Goal: Book appointment/travel/reservation

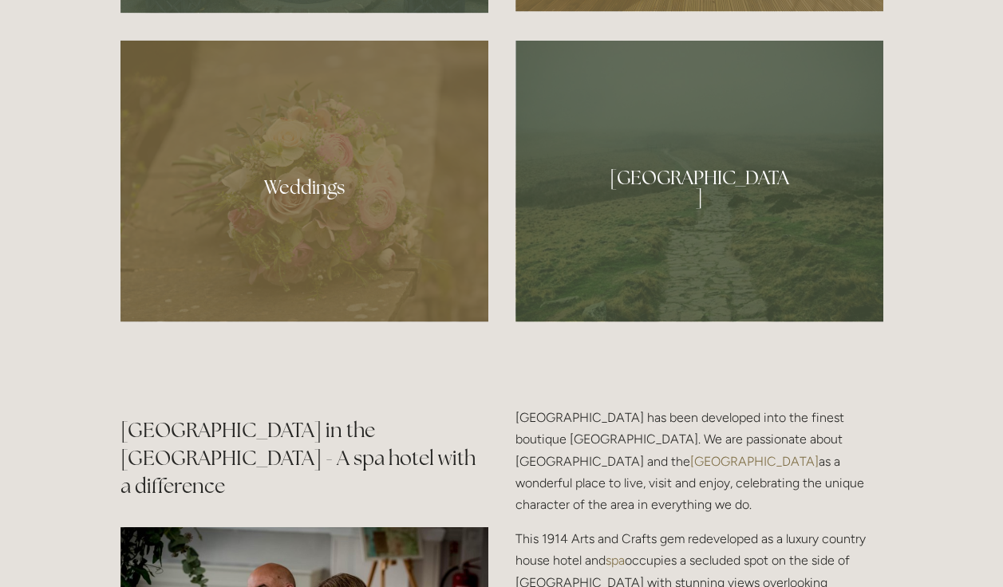
scroll to position [1028, 0]
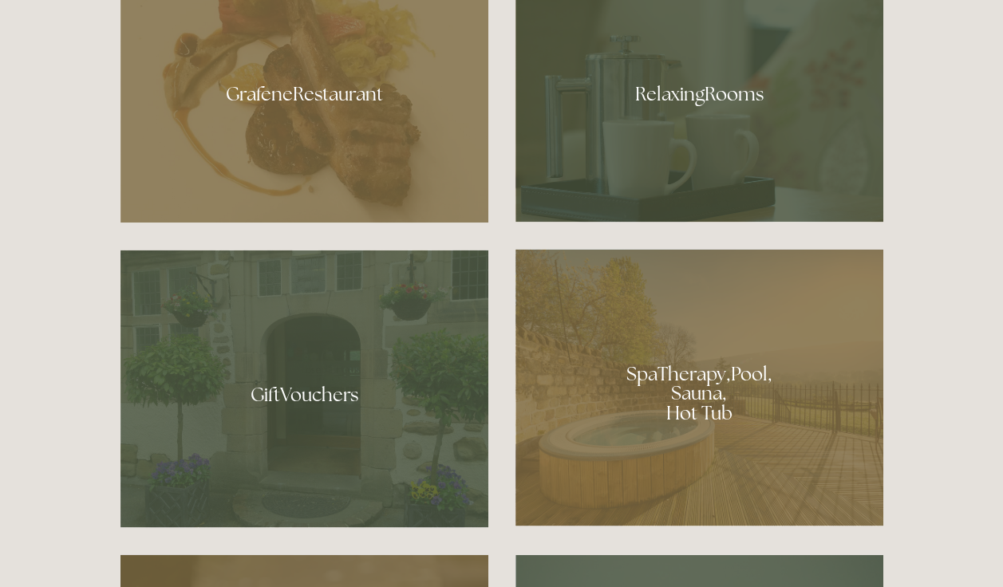
click at [709, 89] on div at bounding box center [699, 88] width 368 height 268
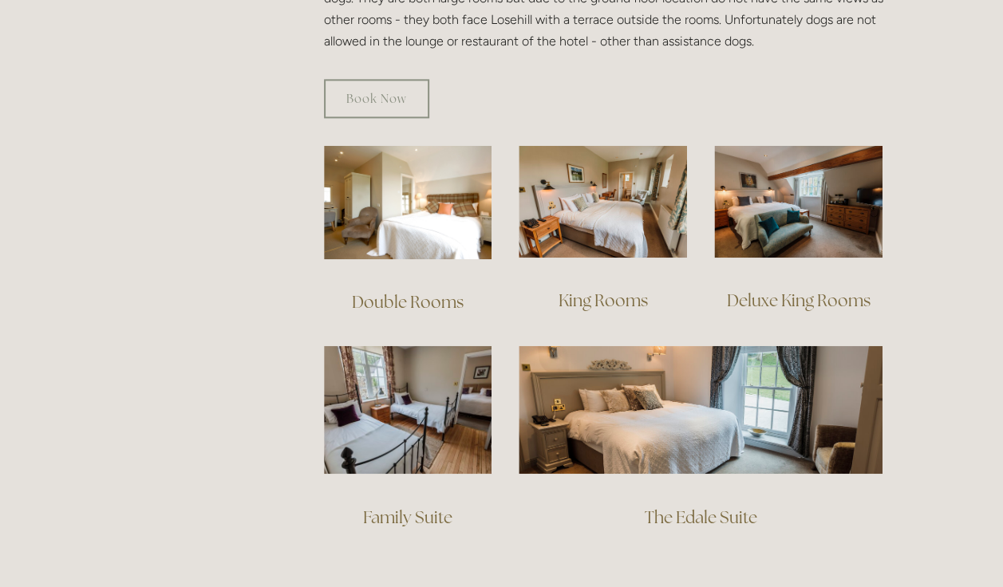
scroll to position [514, 0]
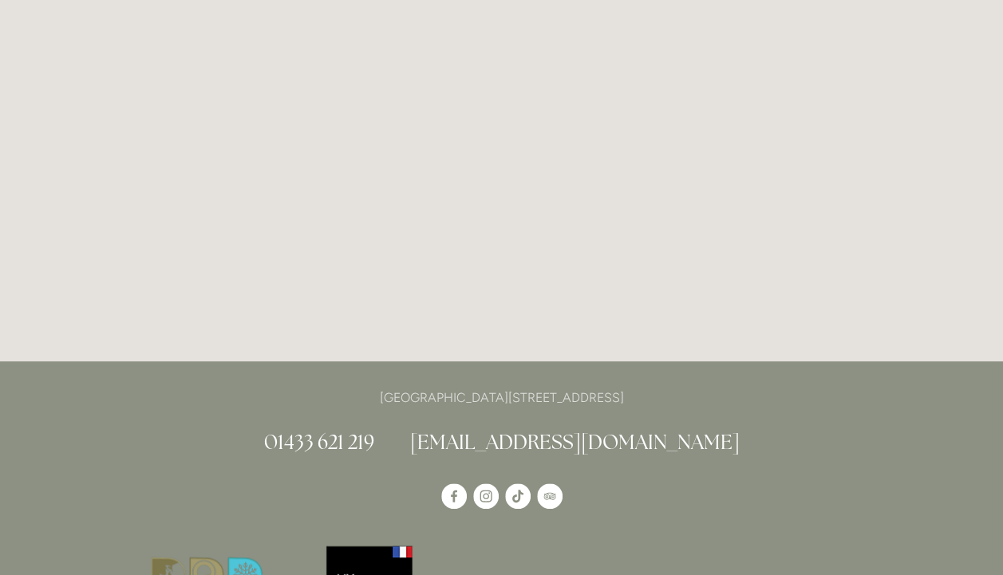
scroll to position [3437, 0]
